Goal: Navigation & Orientation: Find specific page/section

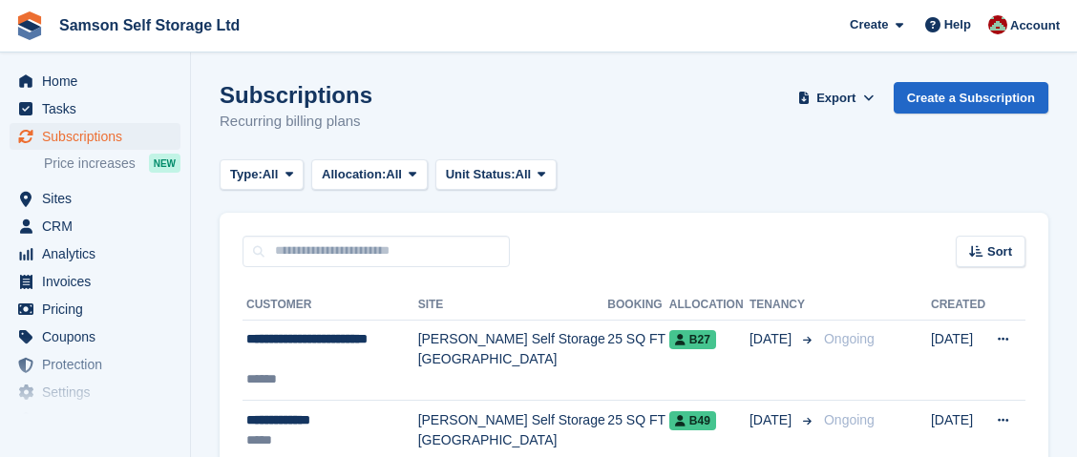
scroll to position [763, 0]
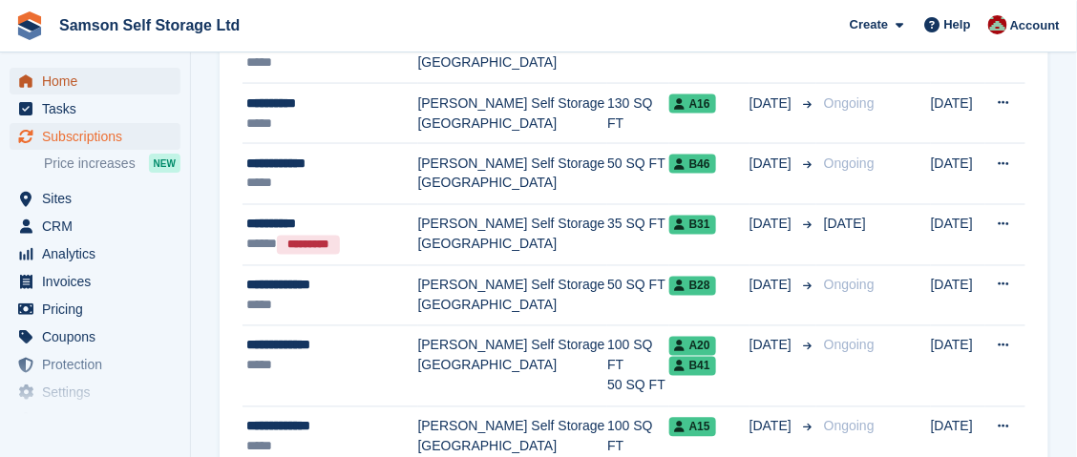
click at [55, 85] on span "Home" at bounding box center [99, 81] width 115 height 27
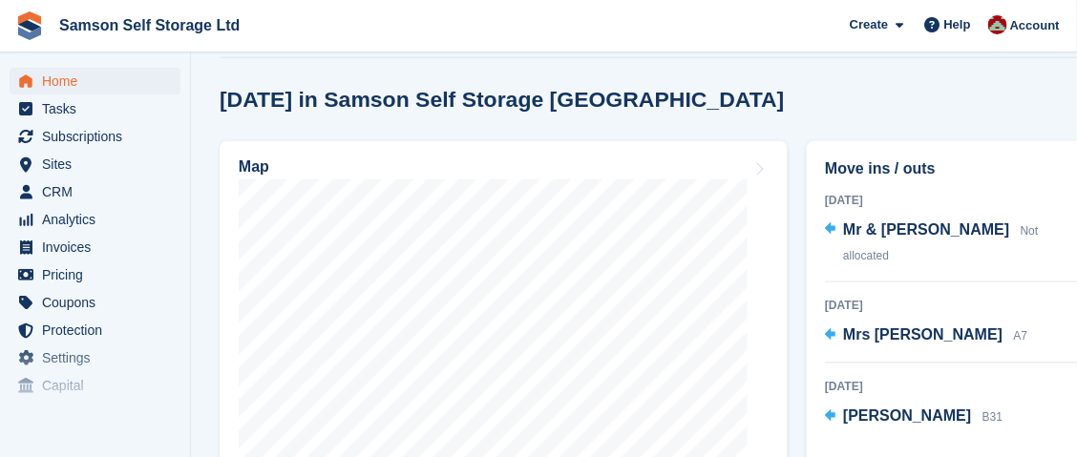
scroll to position [668, 0]
